Goal: Task Accomplishment & Management: Use online tool/utility

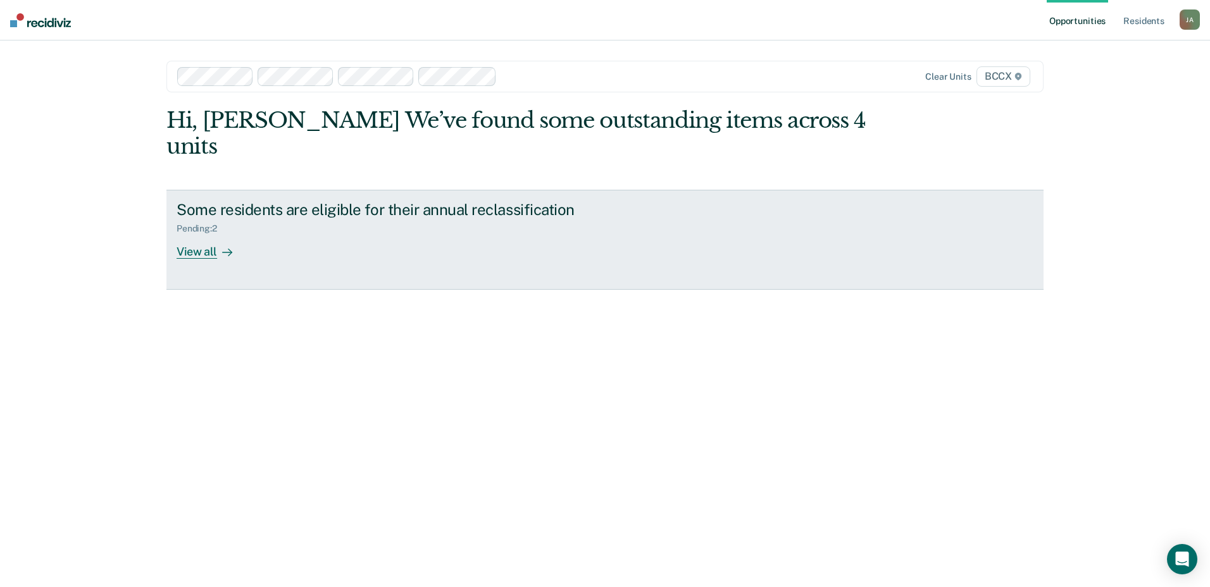
click at [213, 234] on div "View all" at bounding box center [212, 246] width 71 height 25
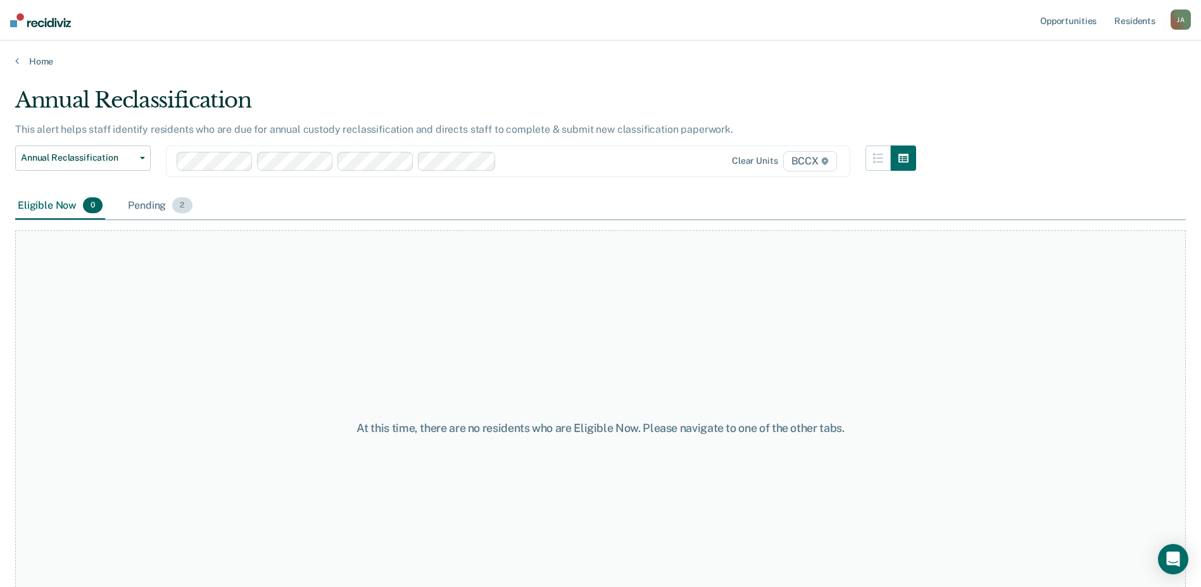
click at [156, 208] on div "Pending 2" at bounding box center [159, 206] width 69 height 28
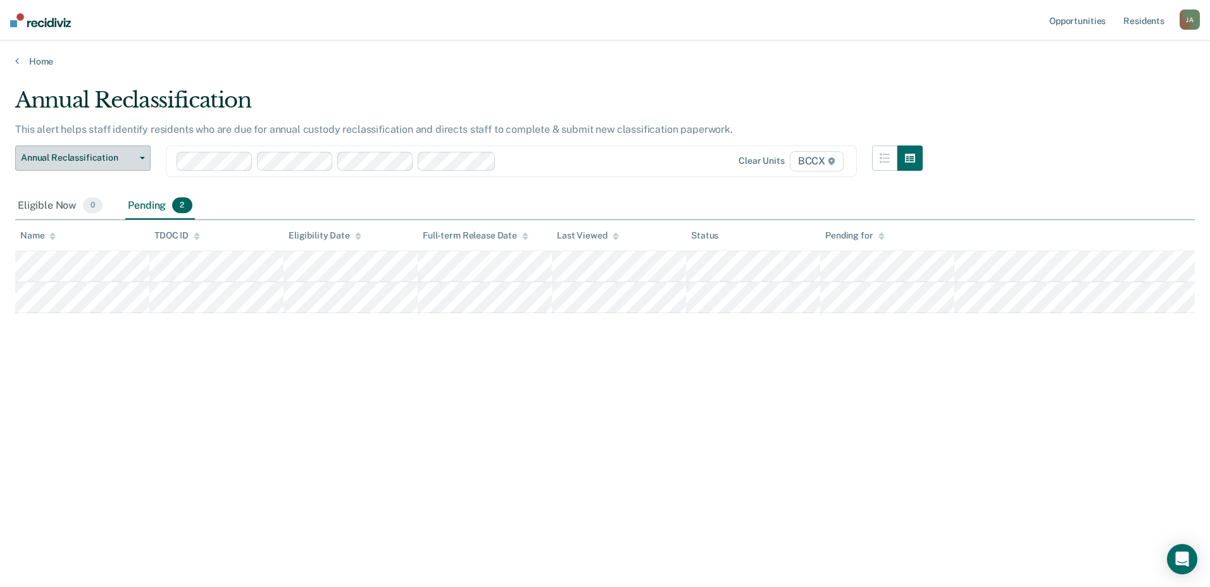
click at [144, 162] on button "Annual Reclassification" at bounding box center [82, 158] width 135 height 25
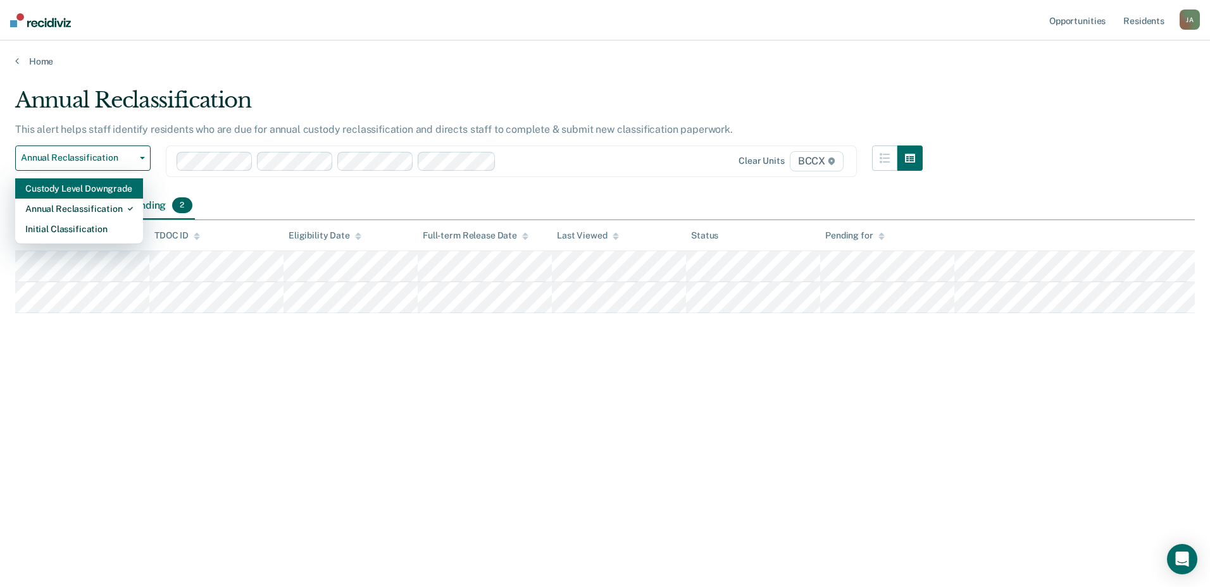
click at [123, 191] on div "Custody Level Downgrade" at bounding box center [79, 189] width 108 height 20
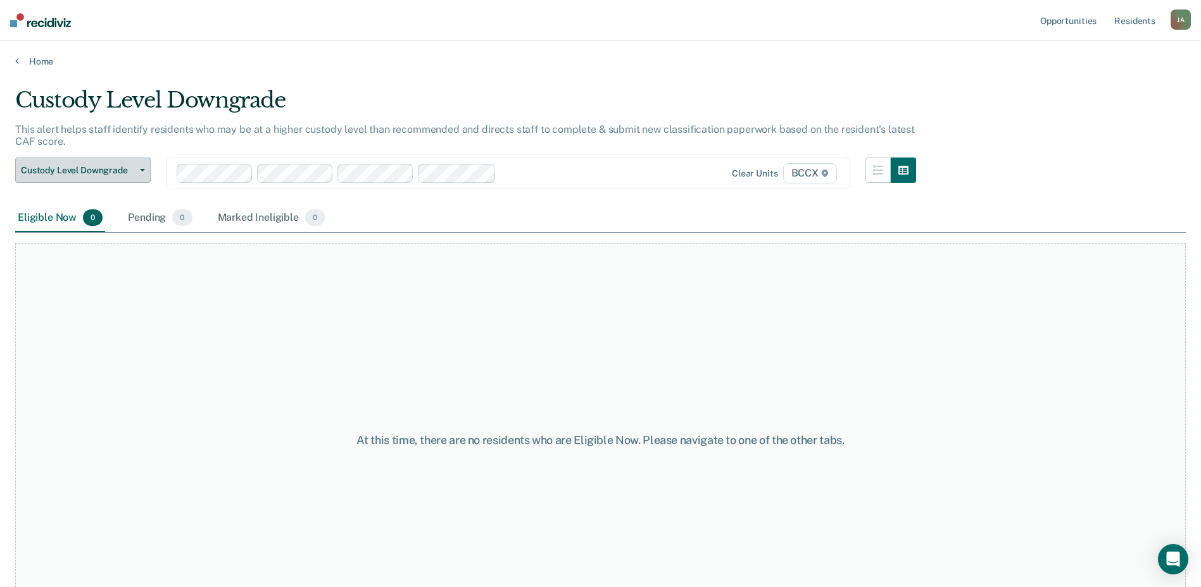
click at [141, 170] on icon "button" at bounding box center [142, 170] width 5 height 3
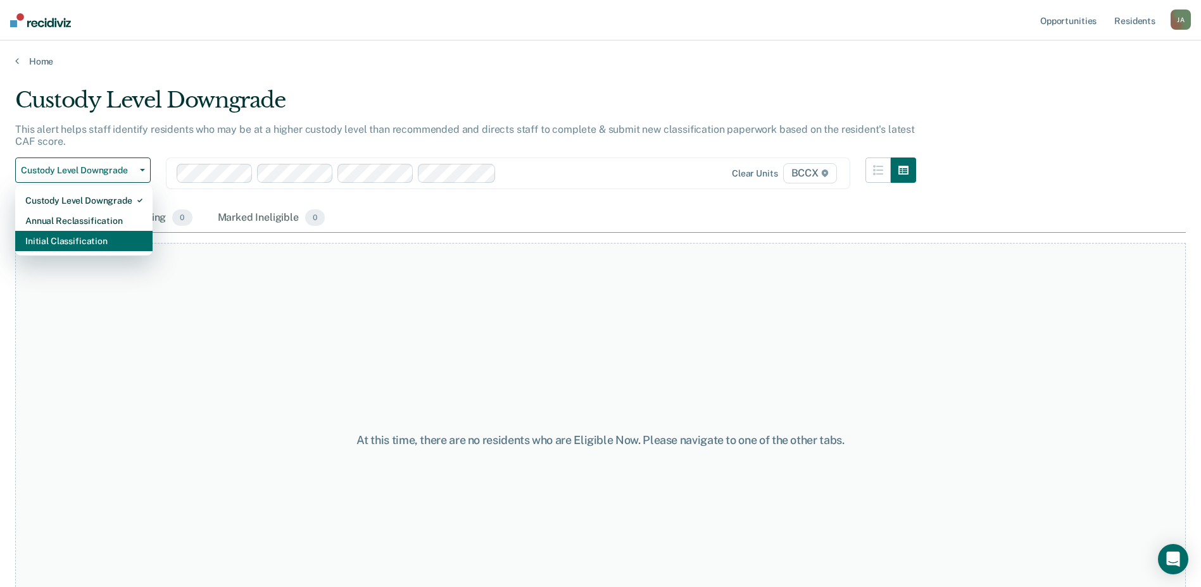
click at [106, 240] on div "Initial Classification" at bounding box center [83, 241] width 117 height 20
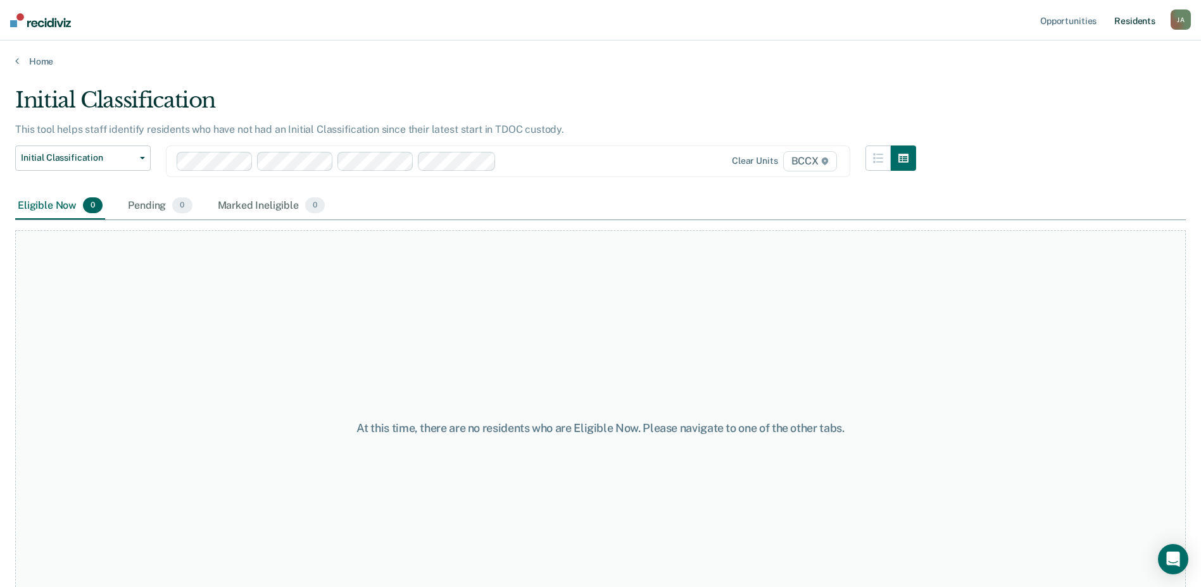
click at [1138, 20] on link "Resident s" at bounding box center [1135, 20] width 46 height 41
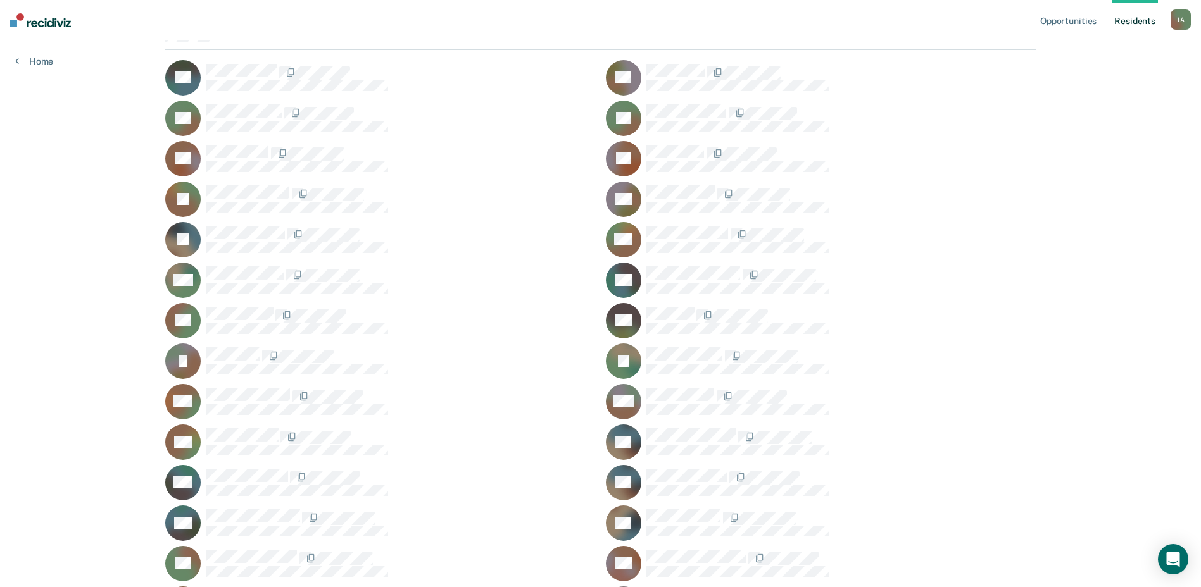
scroll to position [190, 0]
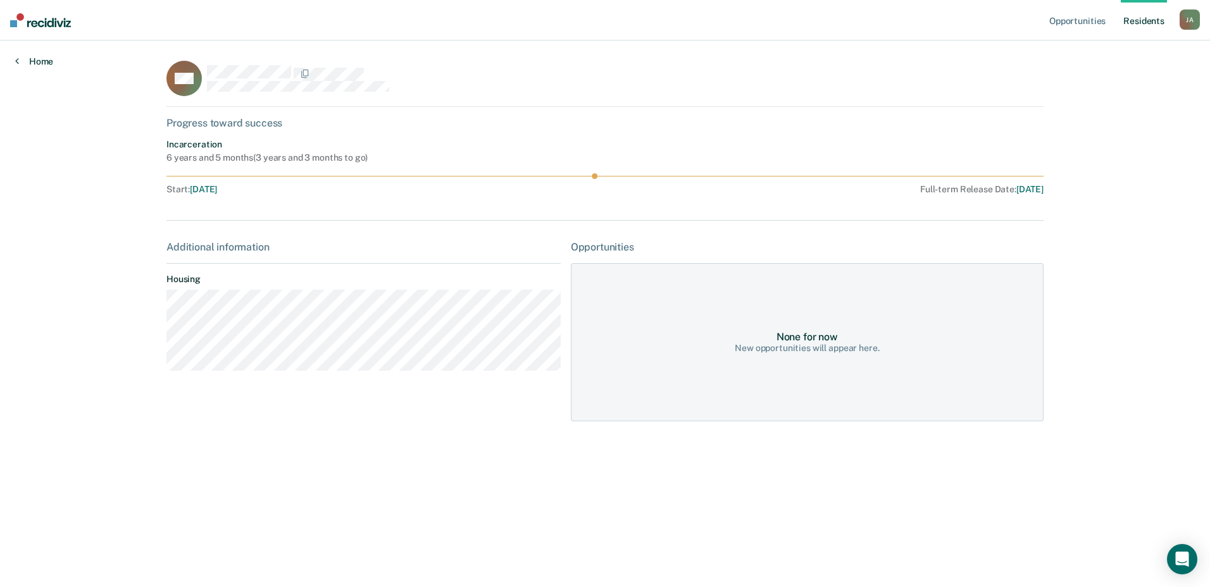
click at [43, 61] on link "Home" at bounding box center [34, 61] width 38 height 11
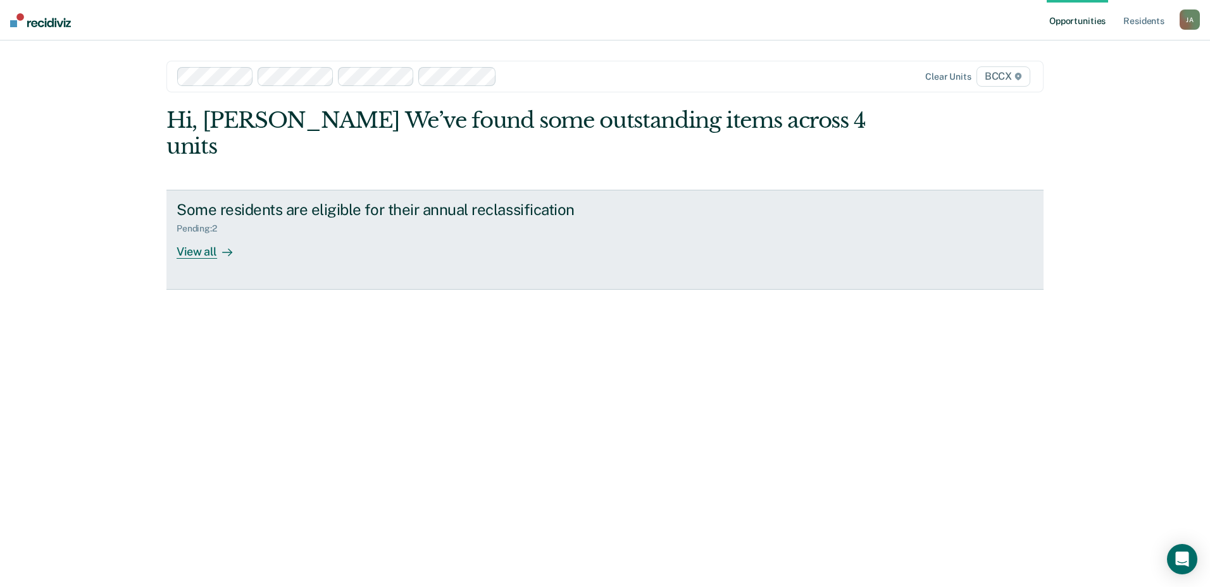
click at [200, 234] on div "View all" at bounding box center [212, 246] width 71 height 25
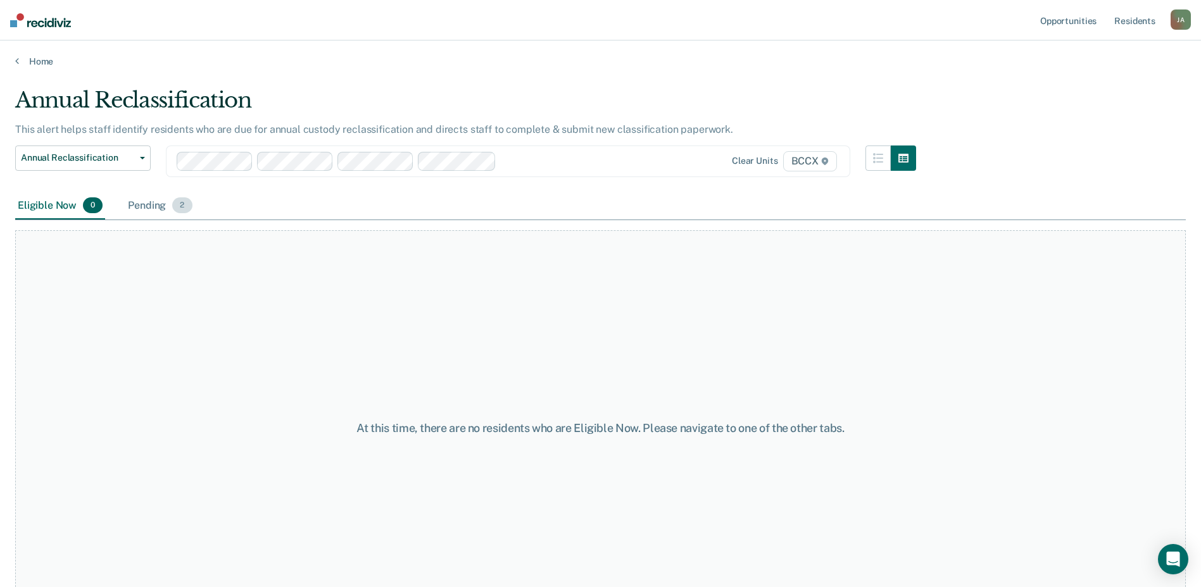
click at [148, 207] on div "Pending 2" at bounding box center [159, 206] width 69 height 28
